Goal: Information Seeking & Learning: Learn about a topic

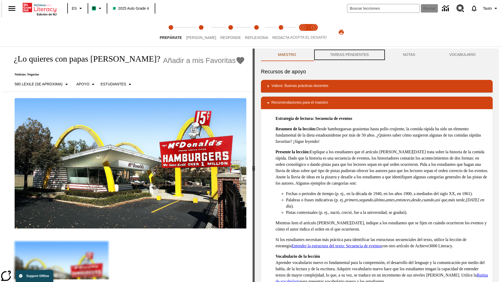
click at [349, 55] on button "TAREAS PENDIENTES" at bounding box center [349, 55] width 73 height 13
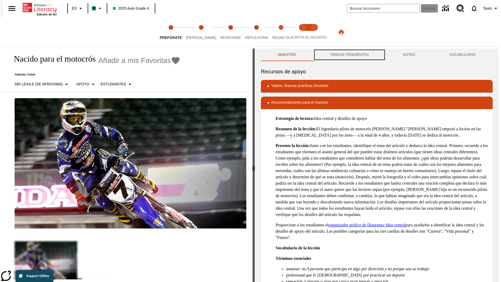
click at [349, 55] on button "TAREAS PENDIENTES" at bounding box center [349, 55] width 73 height 13
